Goal: Information Seeking & Learning: Find specific fact

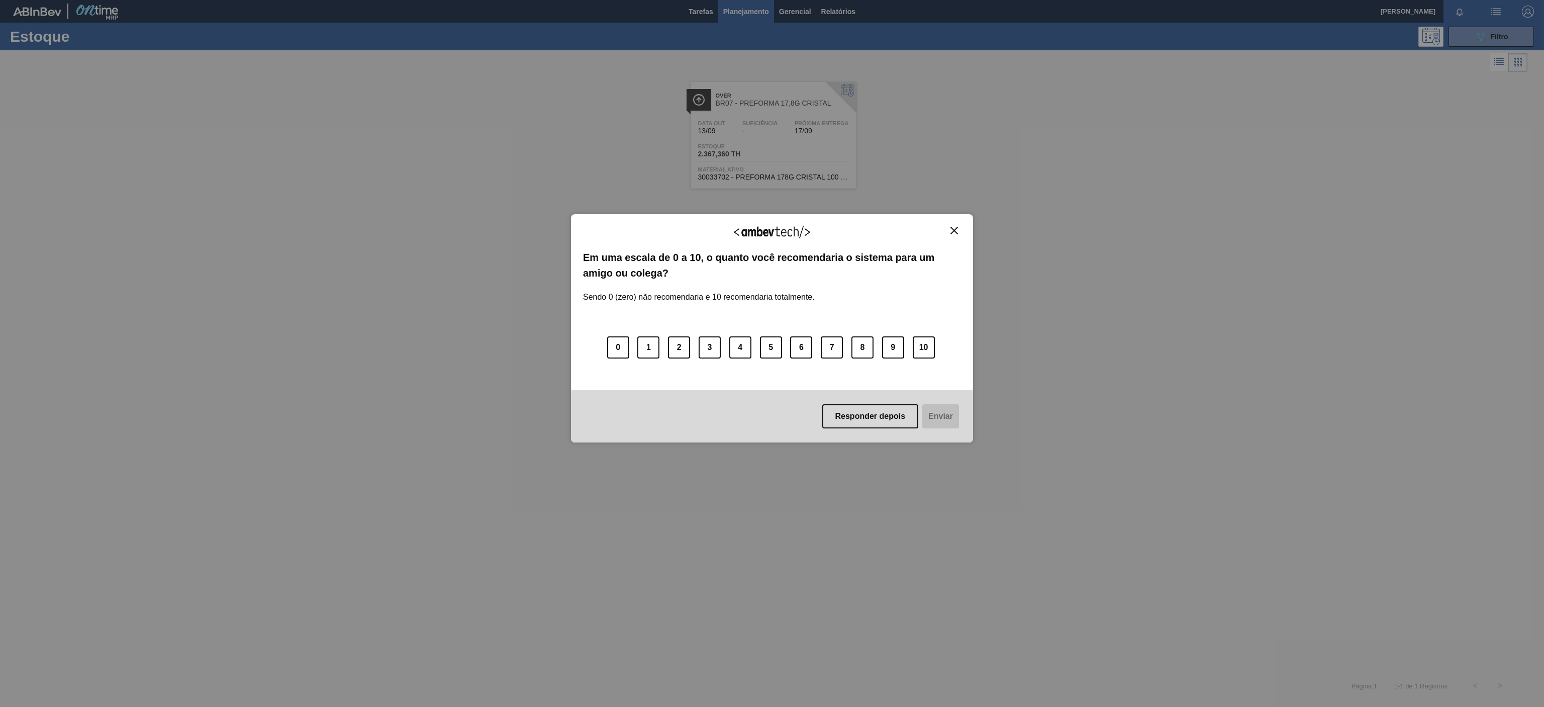
click at [957, 231] on button "Close" at bounding box center [954, 230] width 14 height 9
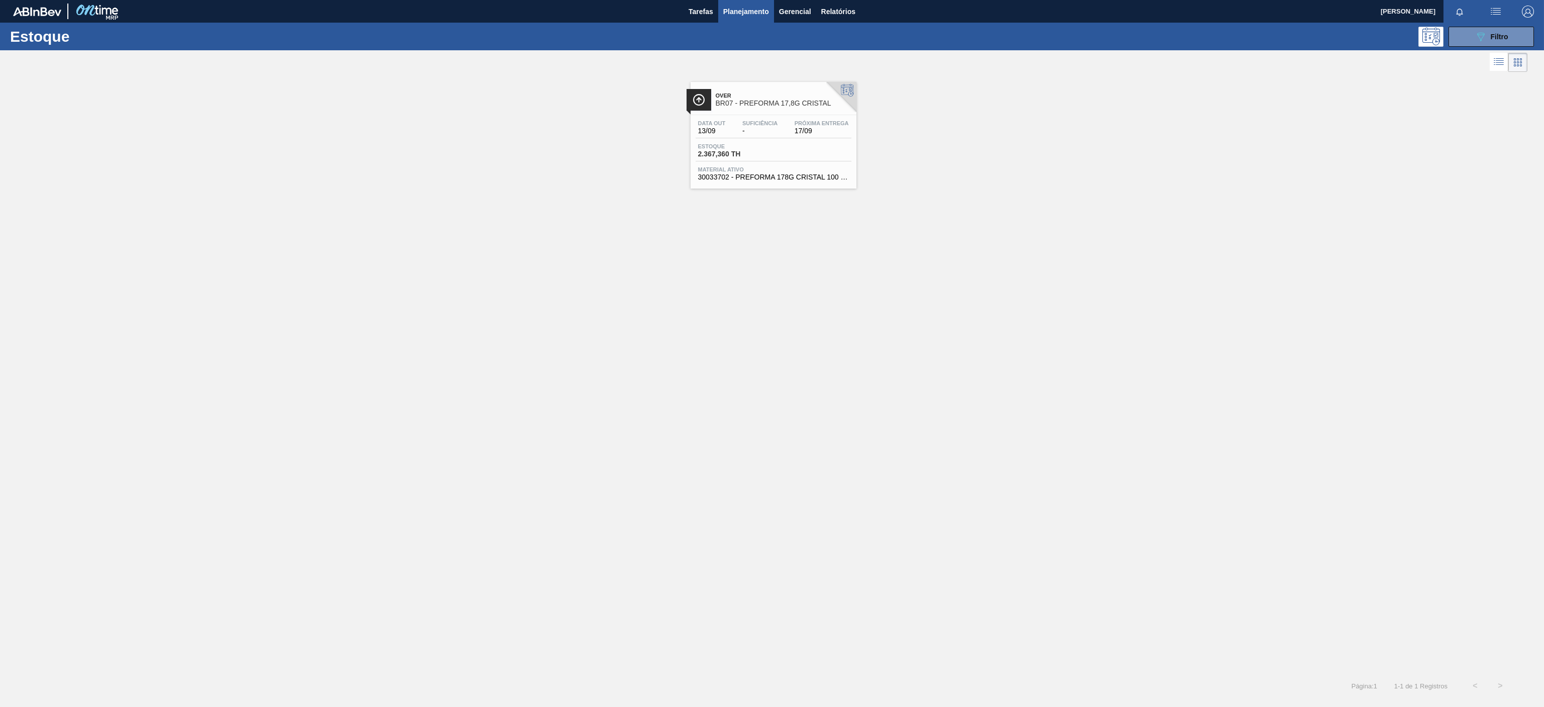
click at [801, 100] on span "BR07 - PREFORMA 17,8G CRISTAL" at bounding box center [784, 104] width 136 height 8
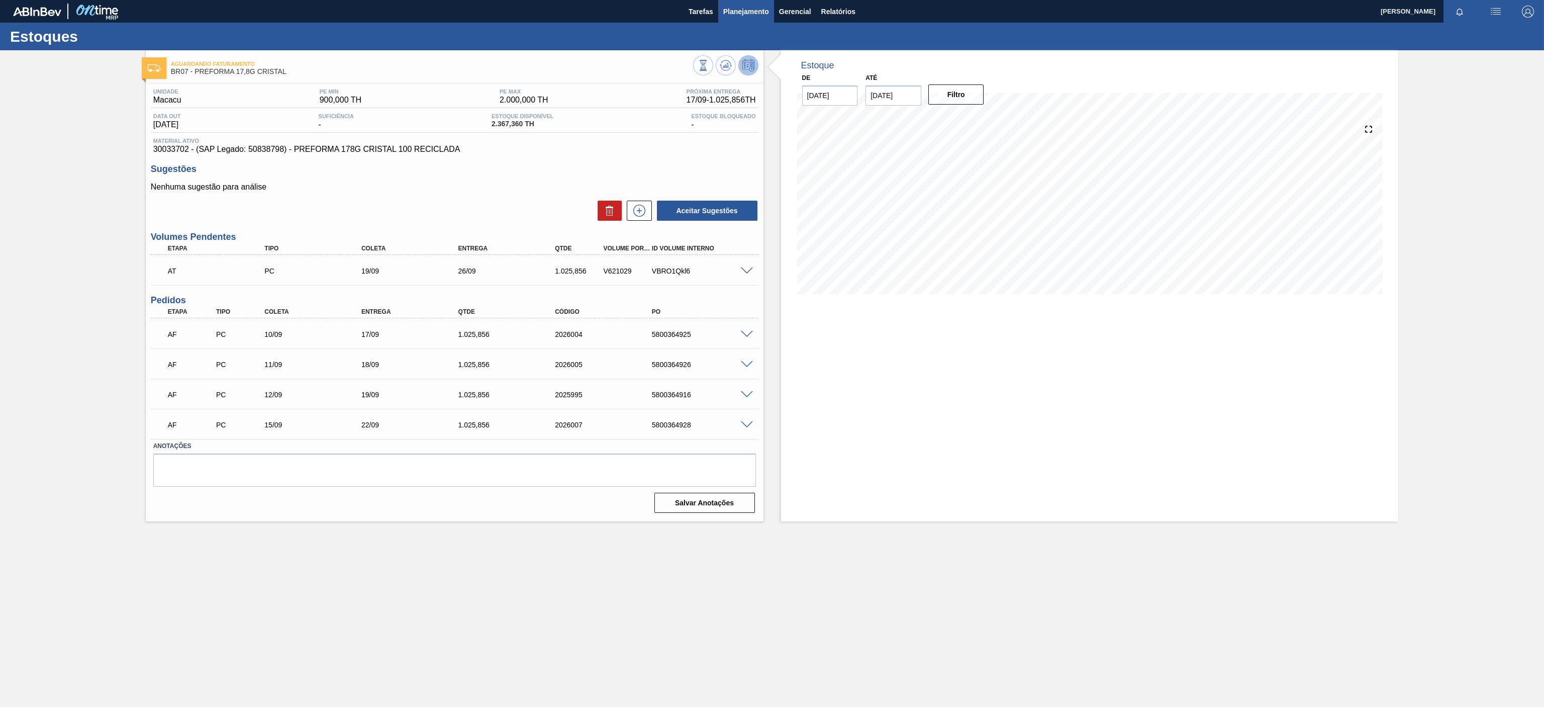
click at [744, 19] on button "Planejamento" at bounding box center [746, 11] width 56 height 23
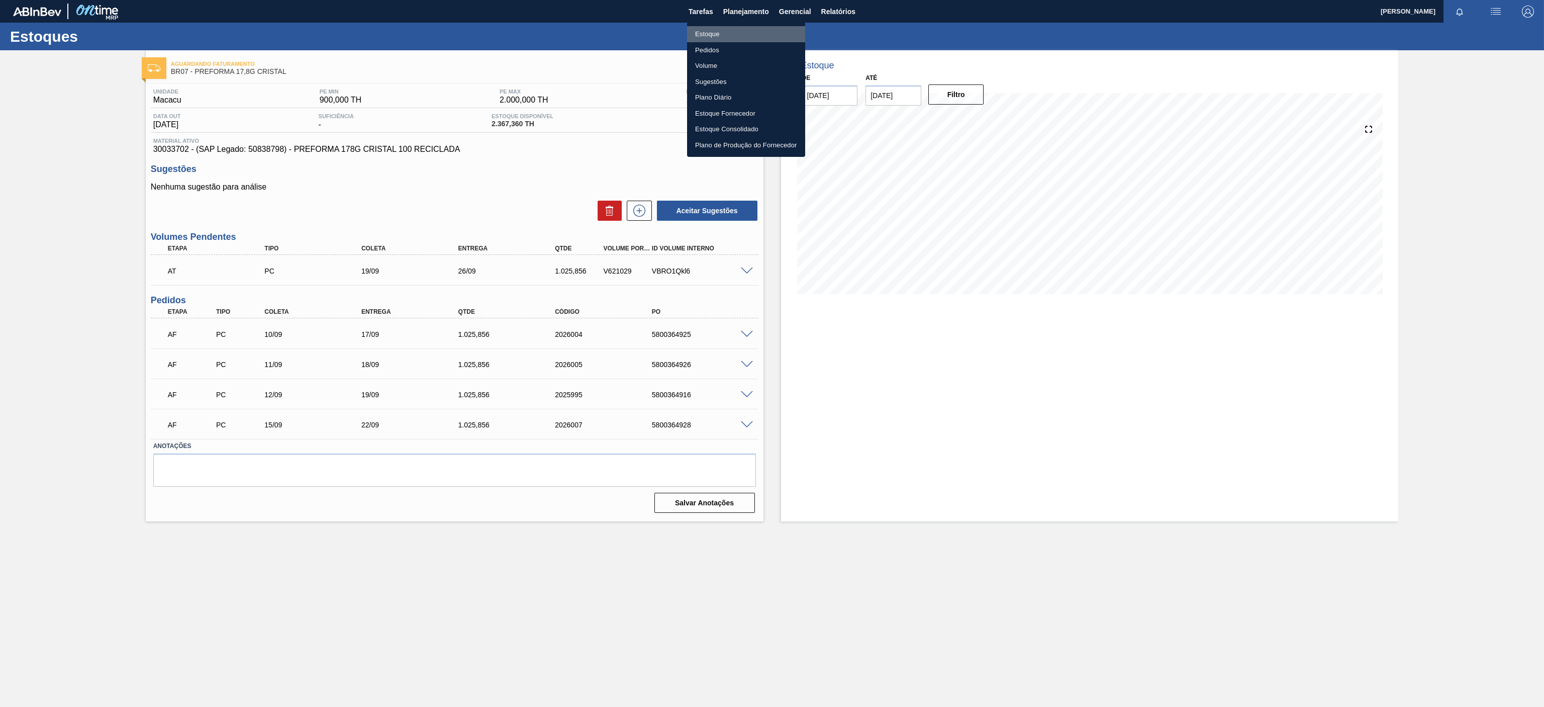
click at [721, 30] on li "Estoque" at bounding box center [746, 34] width 118 height 16
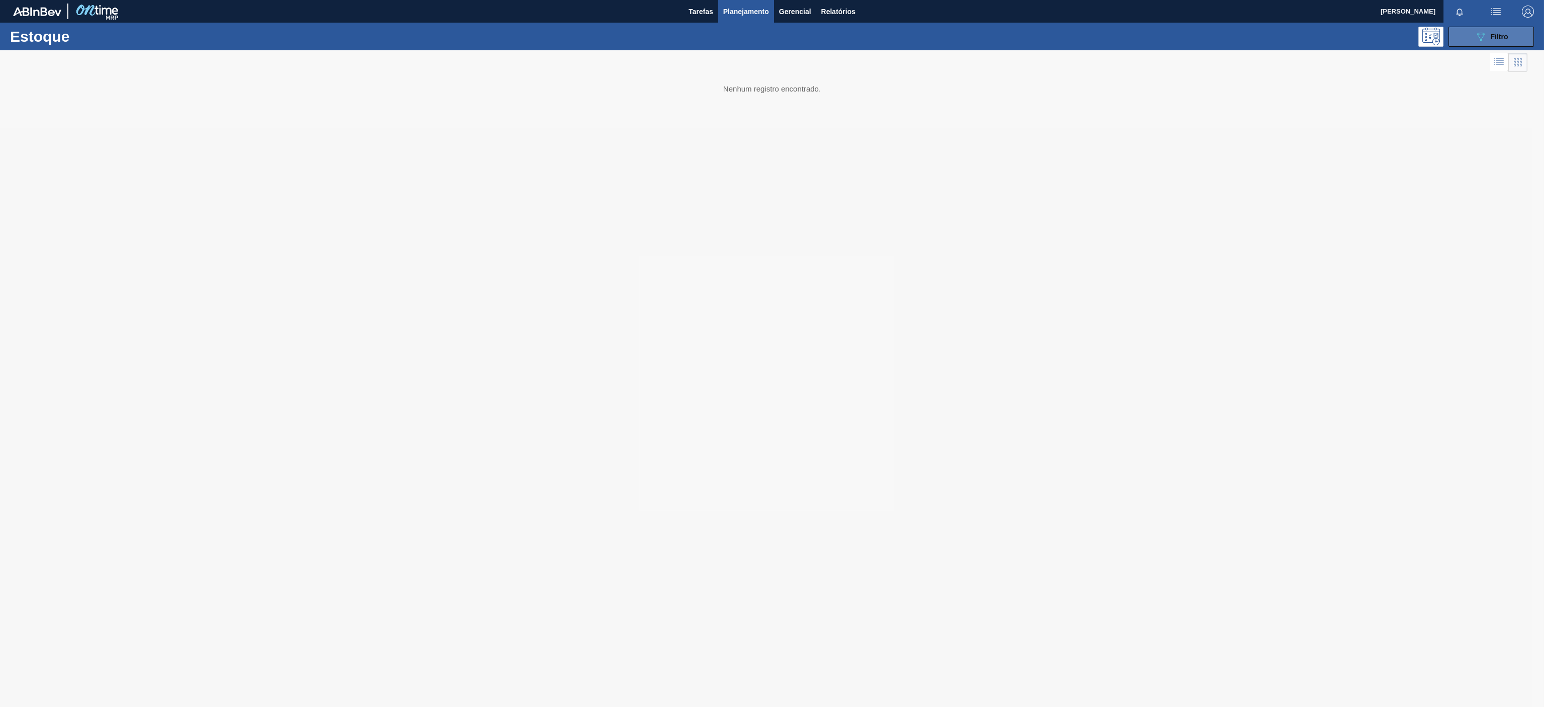
click at [1482, 41] on icon "089F7B8B-B2A5-4AFE-B5C0-19BA573D28AC" at bounding box center [1481, 37] width 12 height 12
click at [1480, 321] on div "30033702 - PREFORMA 178G CRISTAL 100 RECICLADA" at bounding box center [1407, 319] width 155 height 13
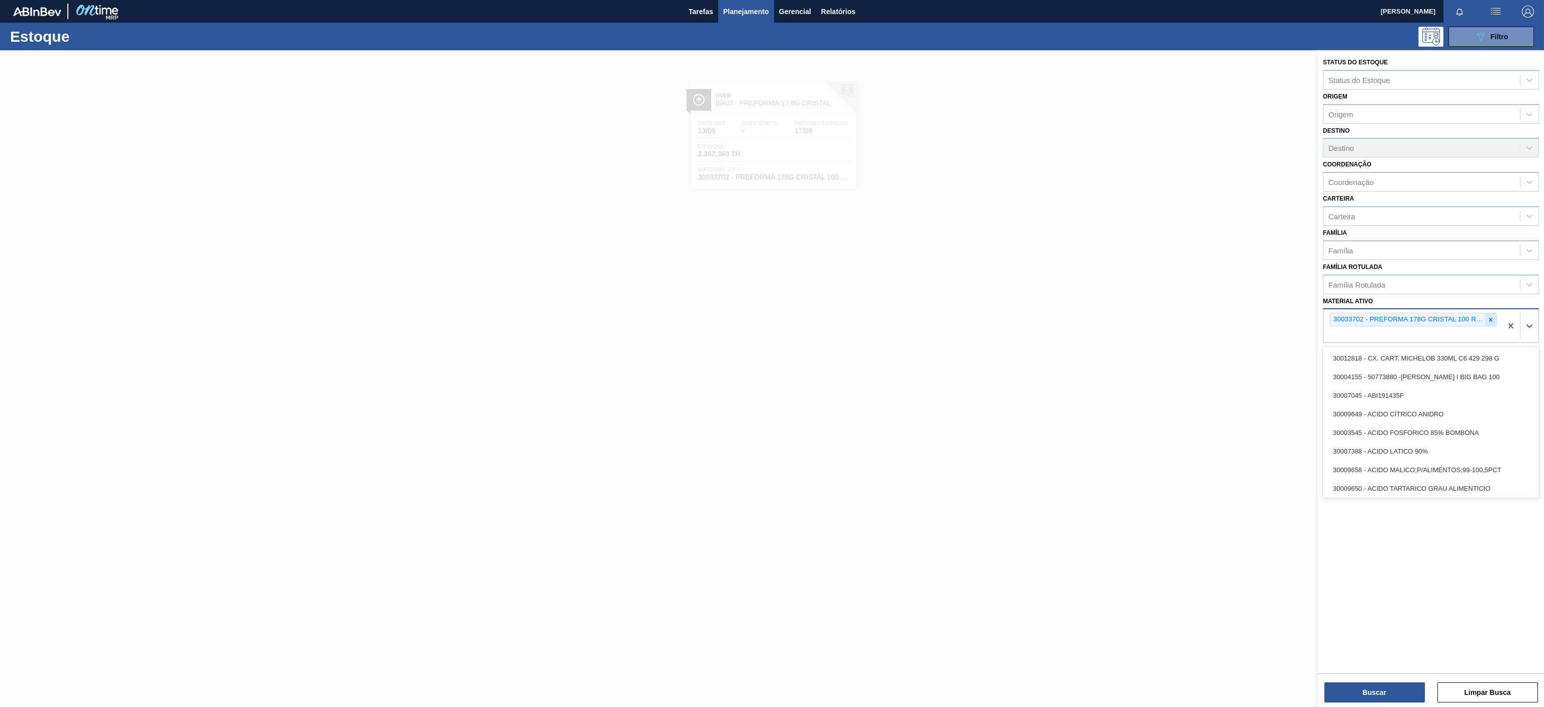
click at [1490, 320] on icon at bounding box center [1491, 320] width 4 height 4
paste ativo "30003623"
type ativo "30003623"
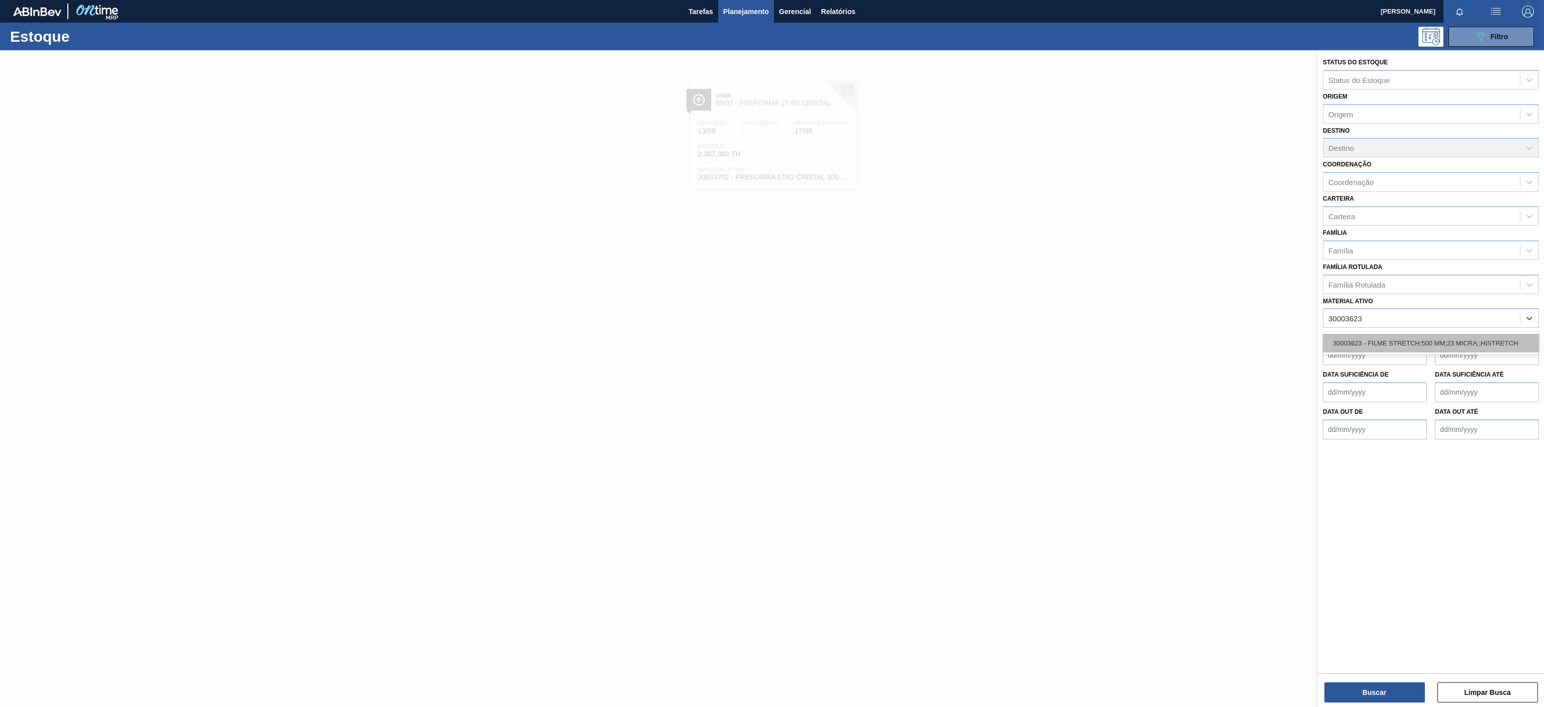
click at [1380, 343] on div "30003623 - FILME STRETCH;500 MM;23 MICRA;;HISTRETCH" at bounding box center [1431, 343] width 216 height 19
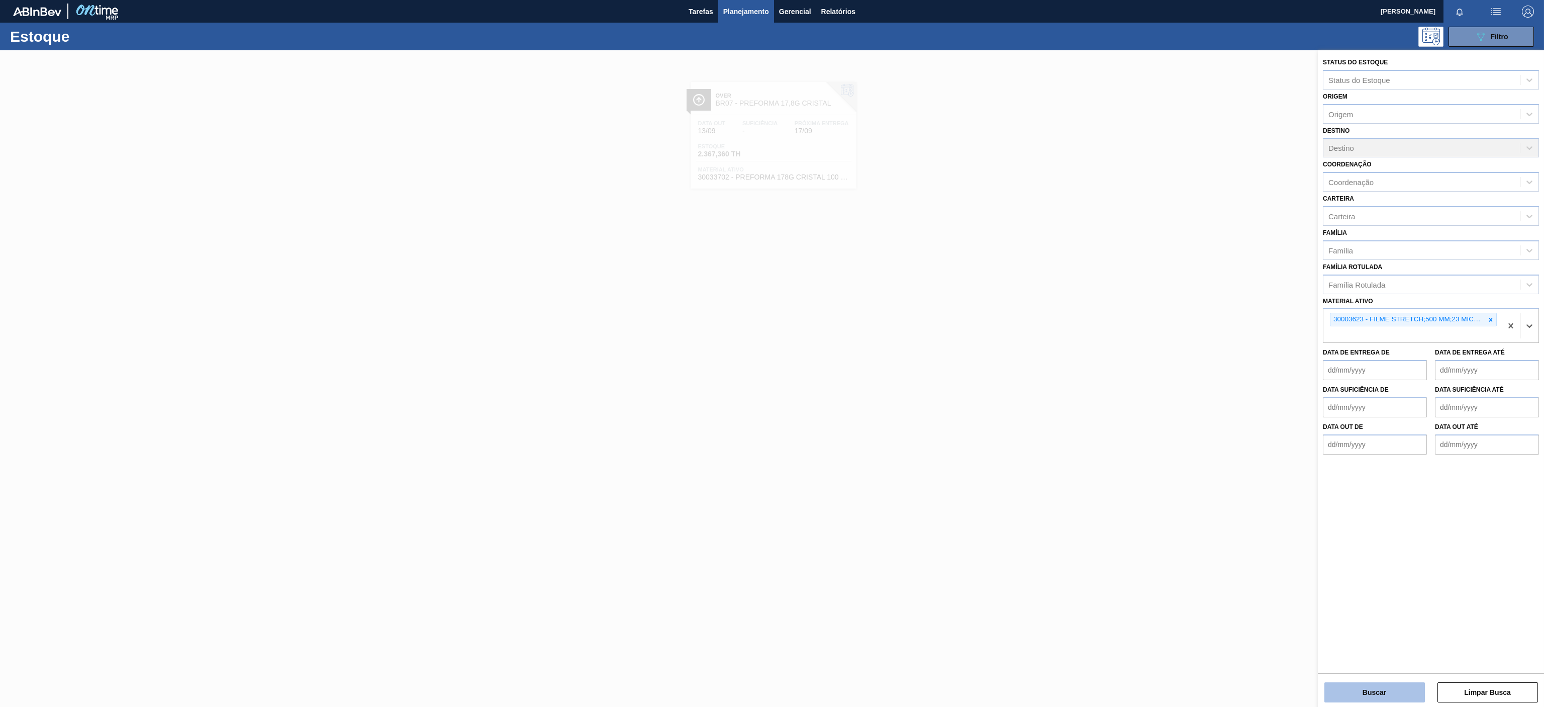
click at [1351, 691] on button "Buscar" at bounding box center [1374, 692] width 101 height 20
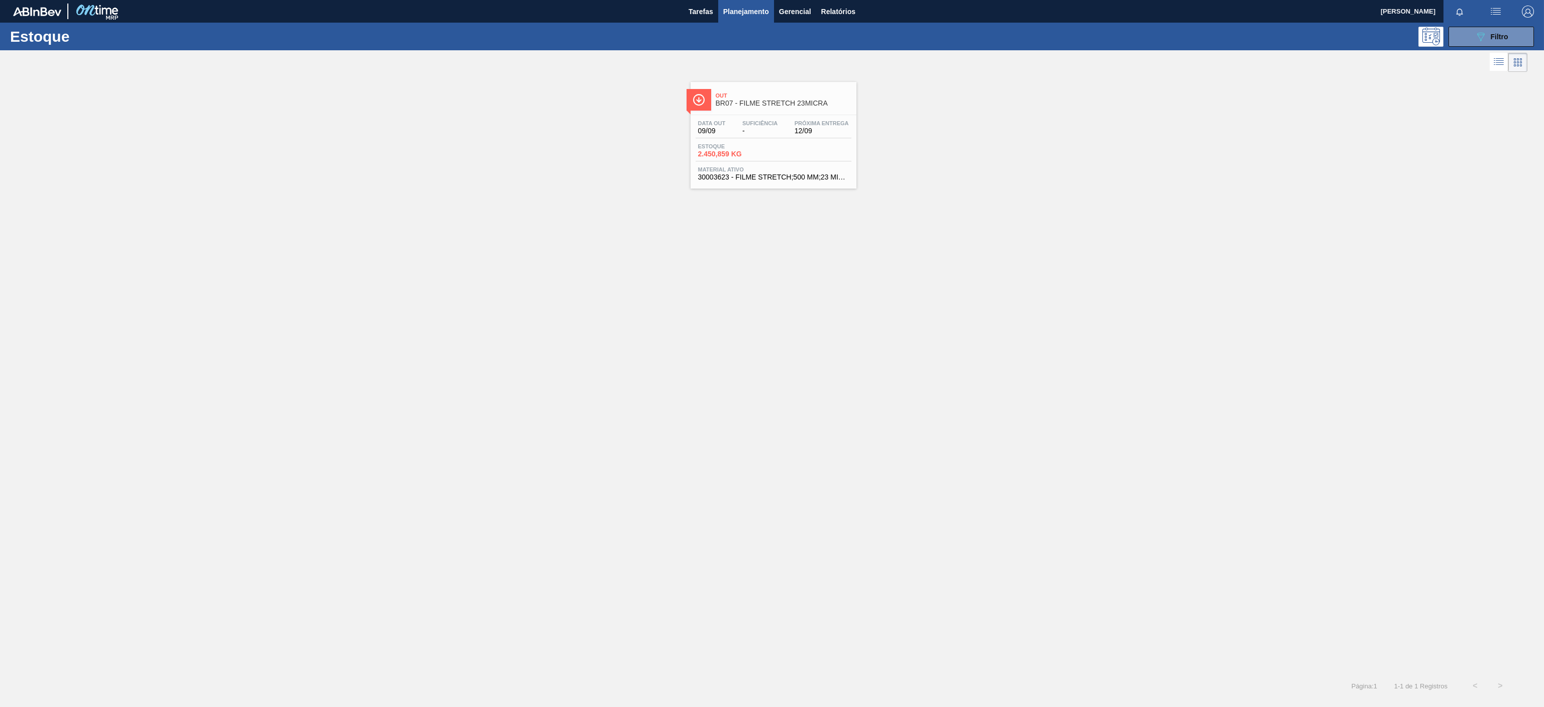
click at [801, 89] on div "Out BR07 - FILME STRETCH 23MICRA" at bounding box center [784, 99] width 136 height 23
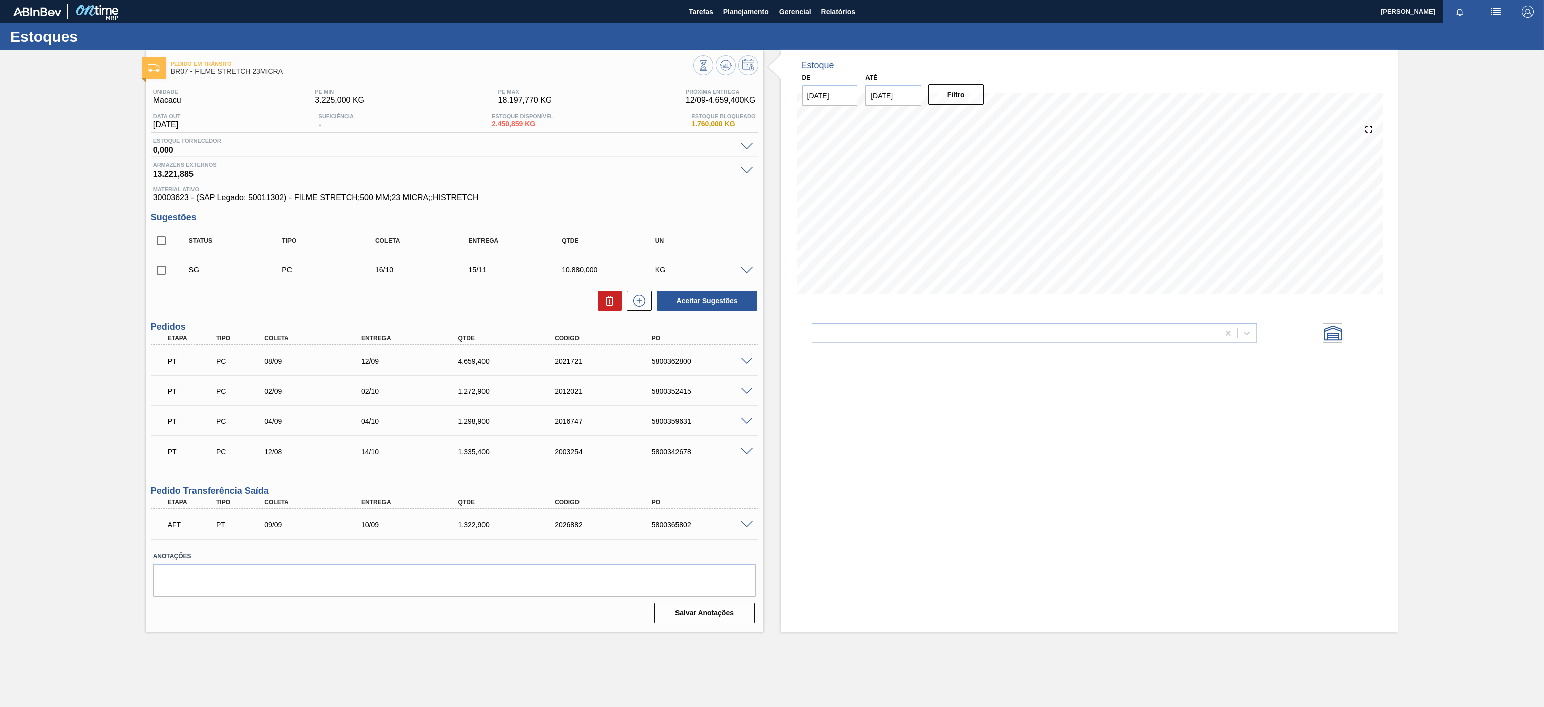
click at [34, 468] on div "Pedido [PERSON_NAME] BR07 - FILME STRETCH 23MICRA Unidade Macacu PE MIN 3.225,0…" at bounding box center [772, 340] width 1544 height 581
drag, startPoint x: 452, startPoint y: 360, endPoint x: 505, endPoint y: 360, distance: 52.8
click at [505, 360] on div "4.659,400" at bounding box center [500, 361] width 97 height 8
copy div "4.659,400"
